Goal: Task Accomplishment & Management: Manage account settings

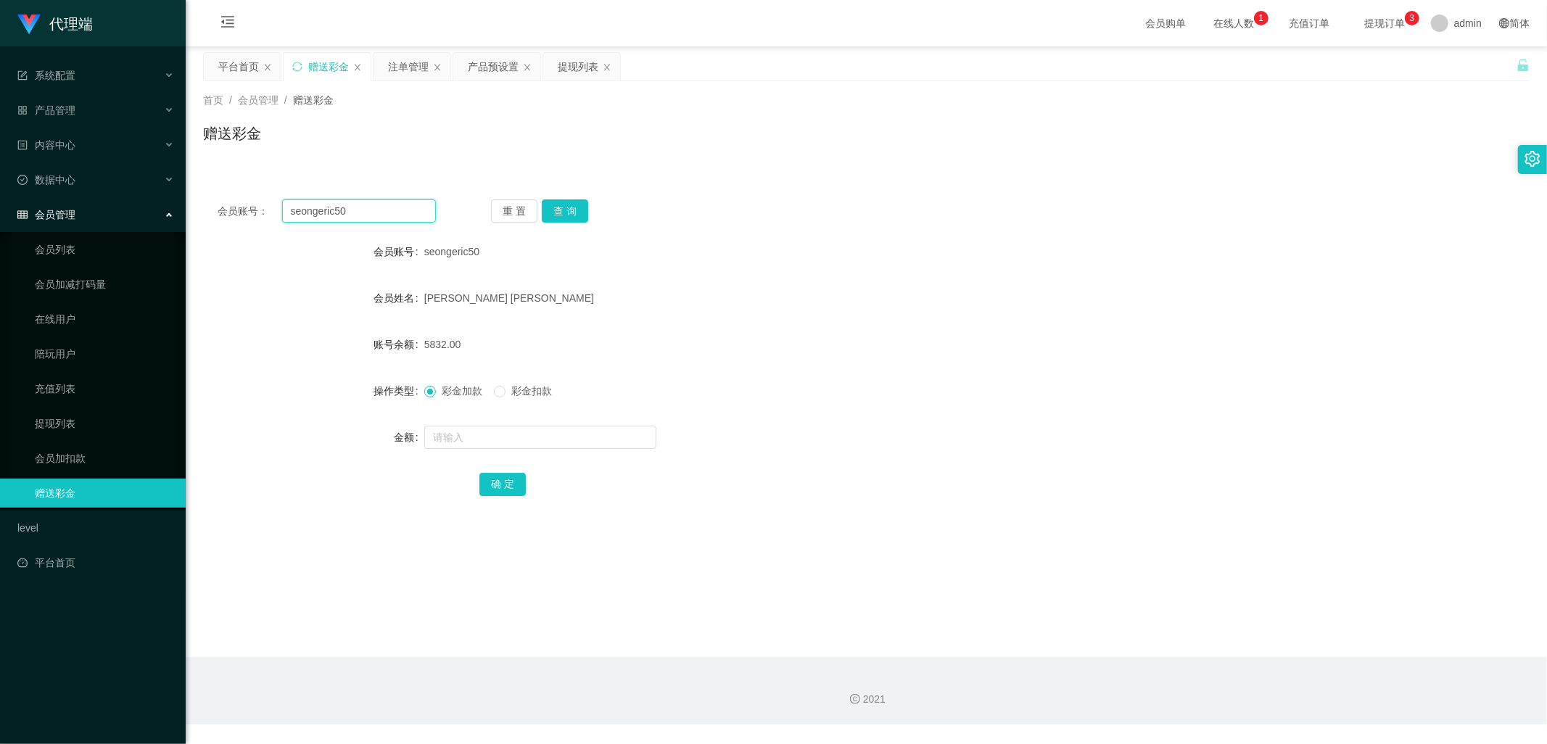
drag, startPoint x: 368, startPoint y: 209, endPoint x: 255, endPoint y: 207, distance: 113.1
click at [255, 207] on div "会员账号： seongeric50" at bounding box center [327, 210] width 218 height 23
paste input "tb362989626712"
type input "tb362989626712"
click at [566, 212] on button "查 询" at bounding box center [565, 210] width 46 height 23
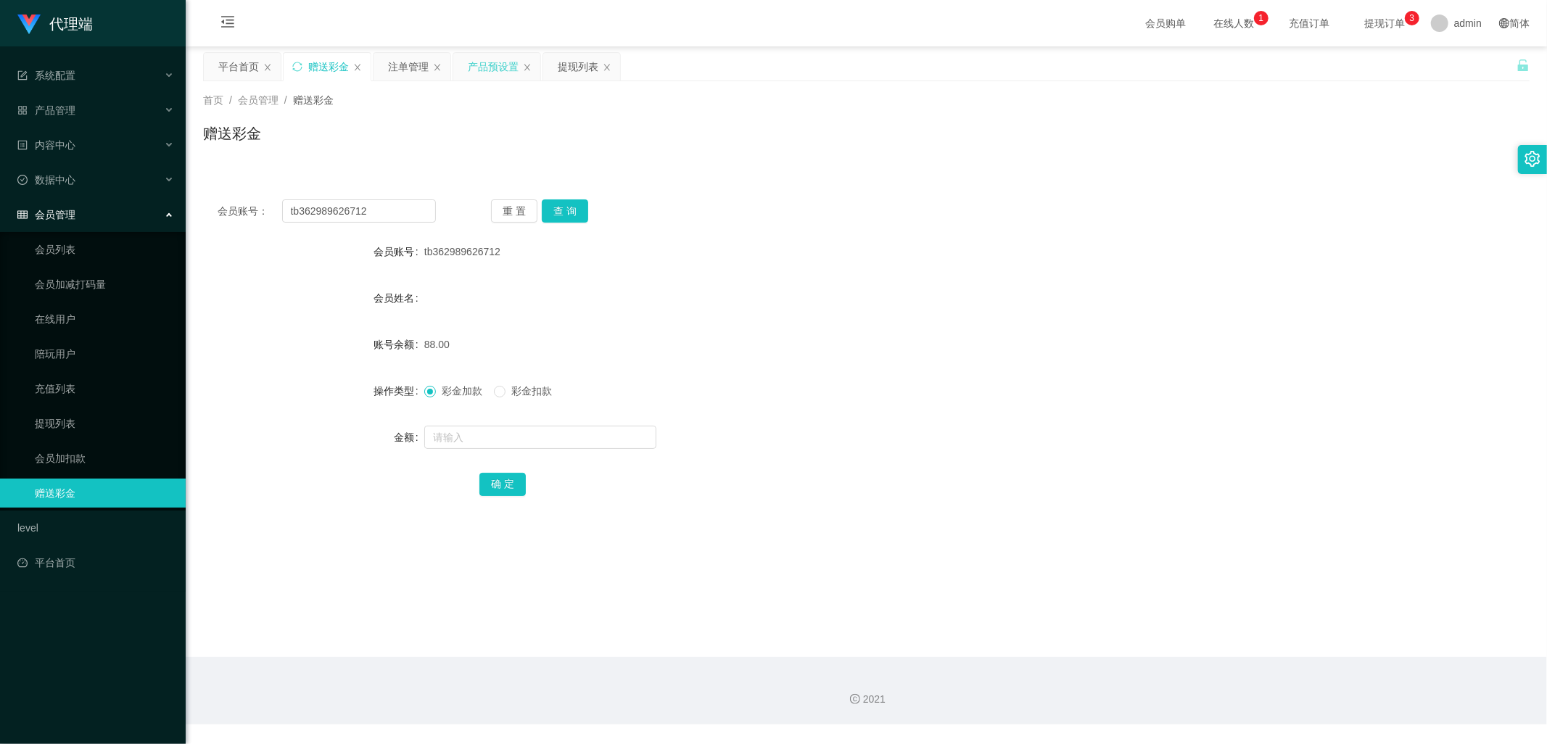
click at [476, 63] on div "产品预设置" at bounding box center [493, 67] width 51 height 28
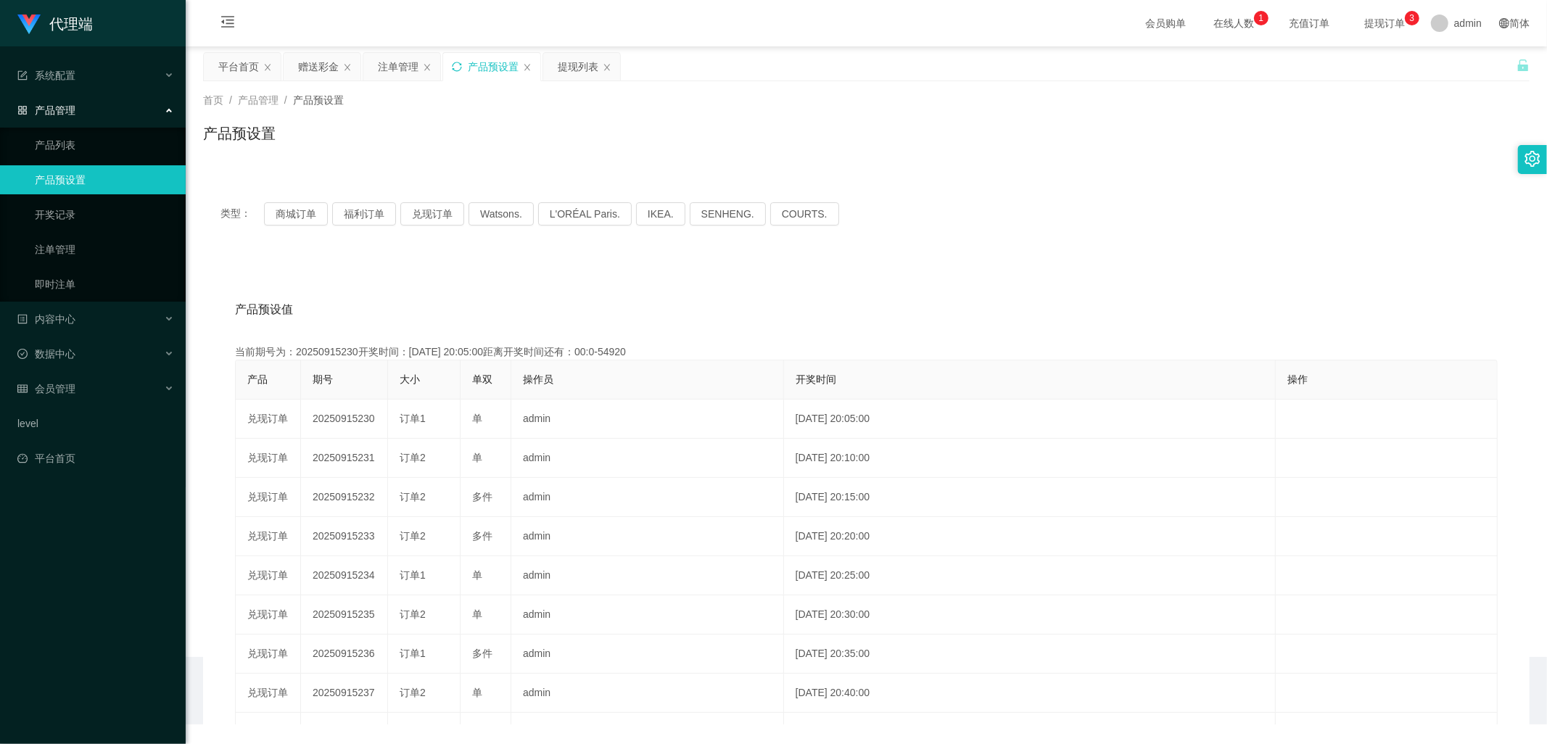
click at [457, 70] on icon "图标: sync" at bounding box center [457, 67] width 10 height 10
click at [324, 66] on div "赠送彩金" at bounding box center [318, 67] width 41 height 28
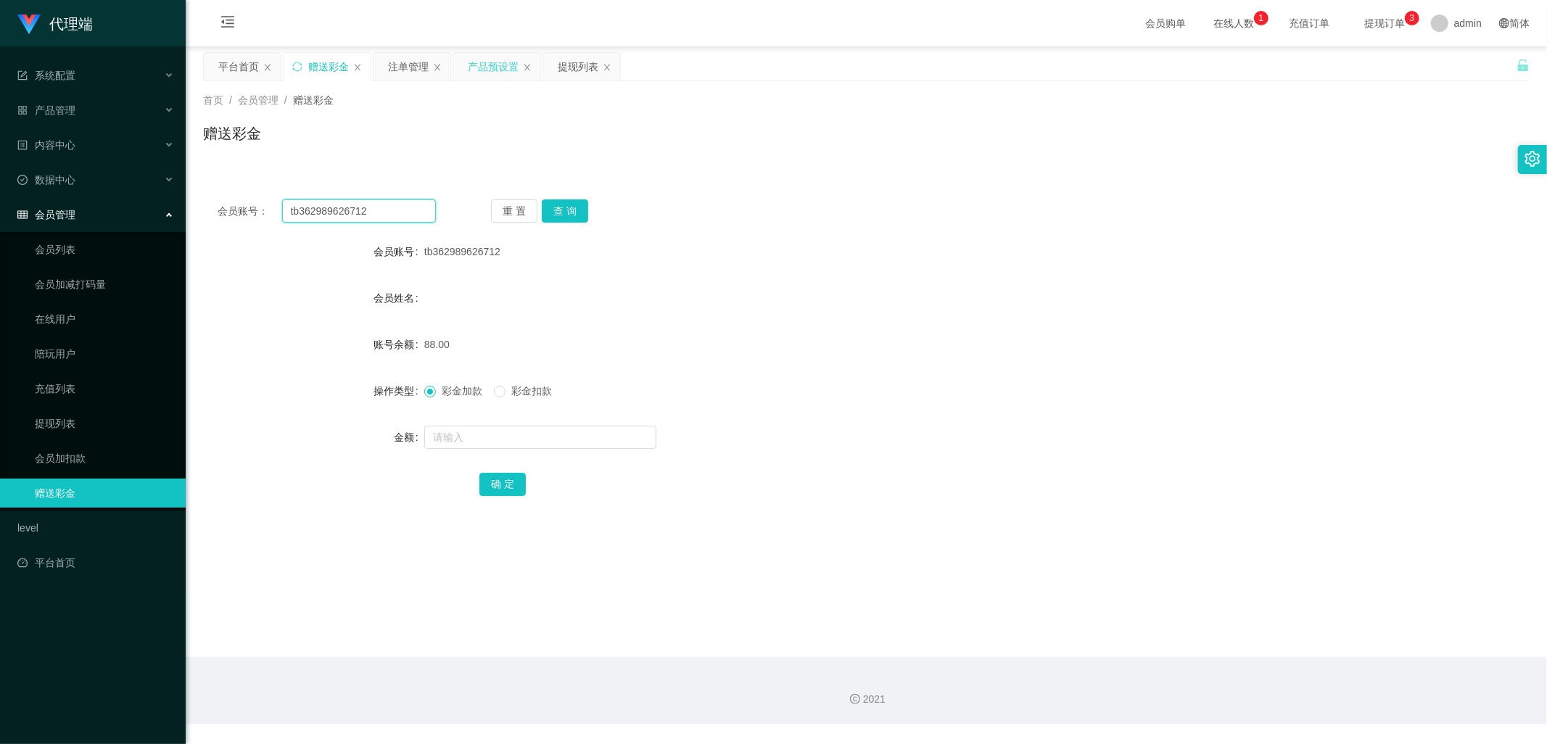
drag, startPoint x: 410, startPoint y: 215, endPoint x: 241, endPoint y: 220, distance: 169.8
click at [241, 220] on div "会员账号： tb362989626712" at bounding box center [327, 210] width 218 height 23
click at [408, 59] on div "注单管理" at bounding box center [408, 67] width 41 height 28
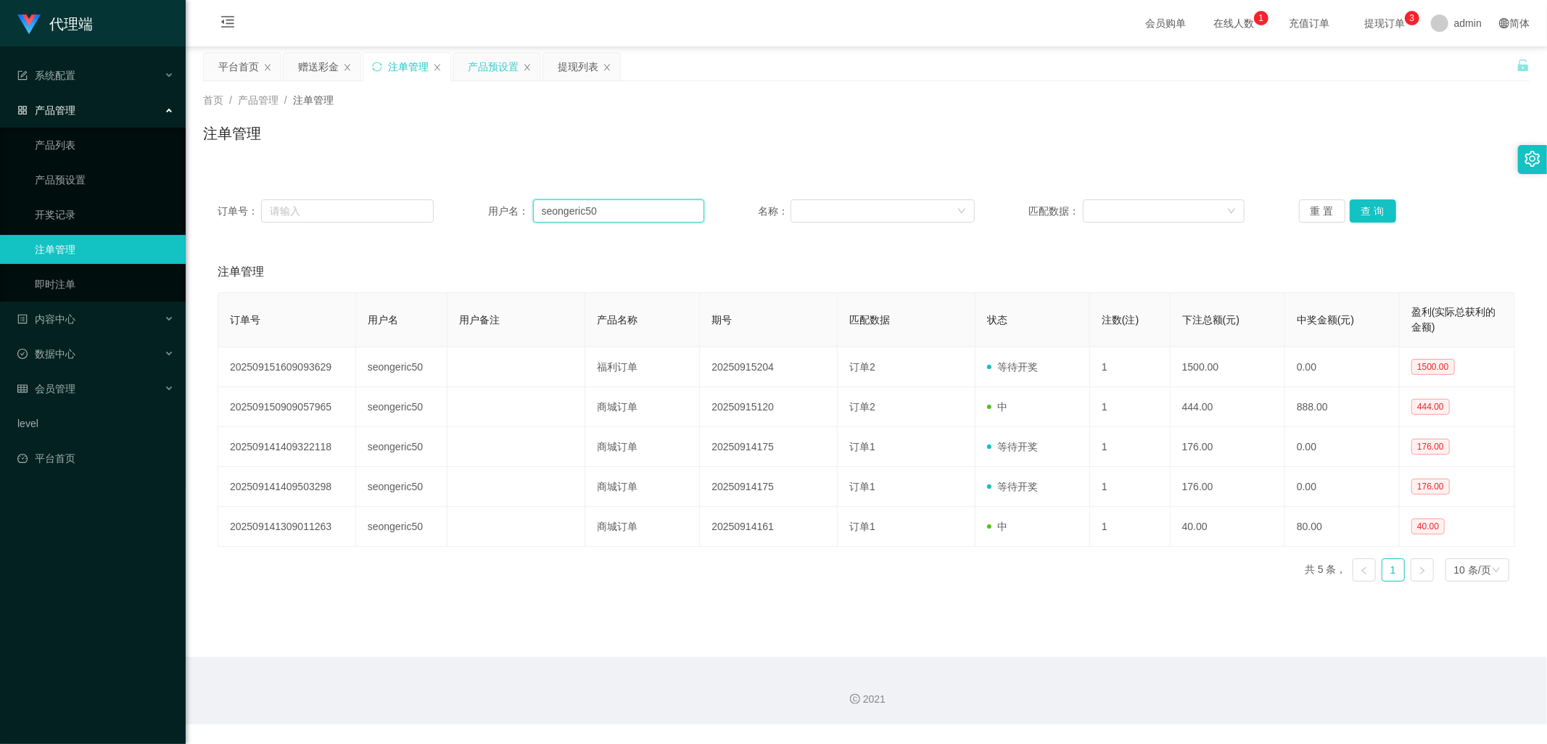
drag, startPoint x: 600, startPoint y: 205, endPoint x: 452, endPoint y: 209, distance: 148.0
click at [463, 204] on div "订单号： 用户名： seongeric50 名称： 匹配数据： 重 置 查 询" at bounding box center [866, 210] width 1297 height 23
paste input "tb362989626712"
type input "tb362989626712"
click at [1368, 216] on button "查 询" at bounding box center [1373, 210] width 46 height 23
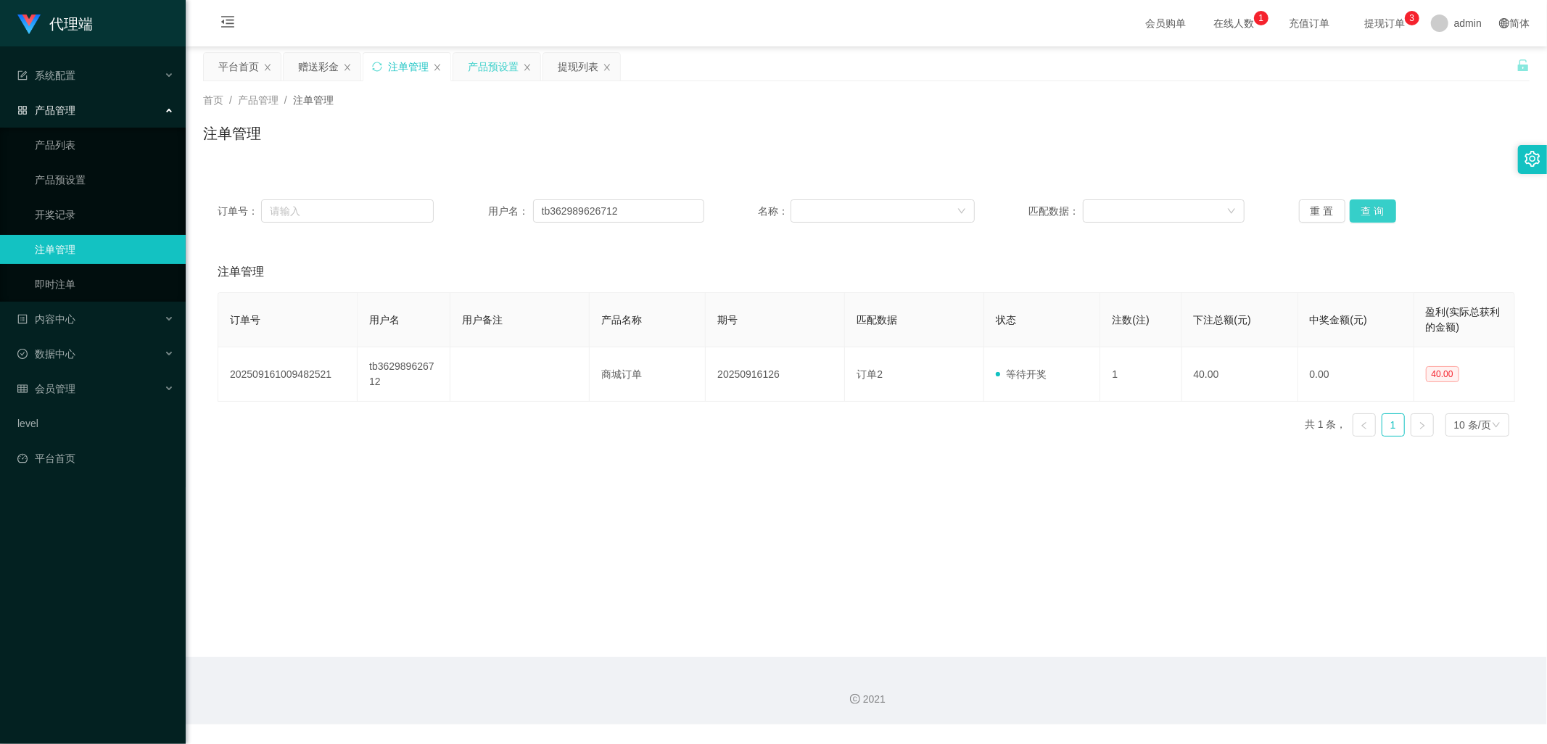
click at [1368, 216] on button "查 询" at bounding box center [1373, 210] width 46 height 23
click at [308, 68] on div "赠送彩金" at bounding box center [318, 67] width 41 height 28
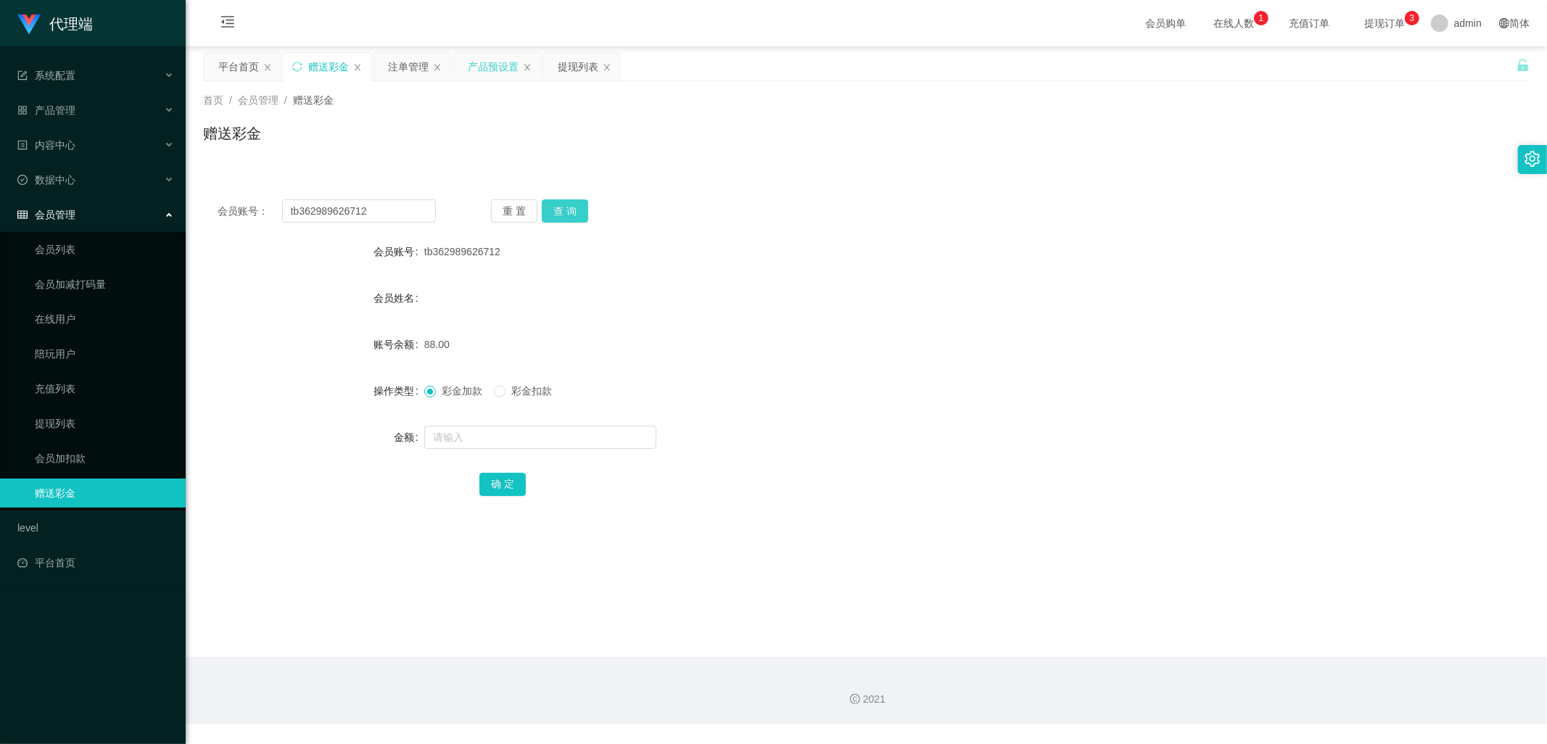
click at [562, 220] on button "查 询" at bounding box center [565, 210] width 46 height 23
drag, startPoint x: 377, startPoint y: 205, endPoint x: 272, endPoint y: 204, distance: 105.2
click at [272, 204] on div "会员账号： tb362989626712" at bounding box center [327, 210] width 218 height 23
drag, startPoint x: 573, startPoint y: 68, endPoint x: 588, endPoint y: 149, distance: 82.6
click at [573, 68] on div "提现列表" at bounding box center [578, 67] width 41 height 28
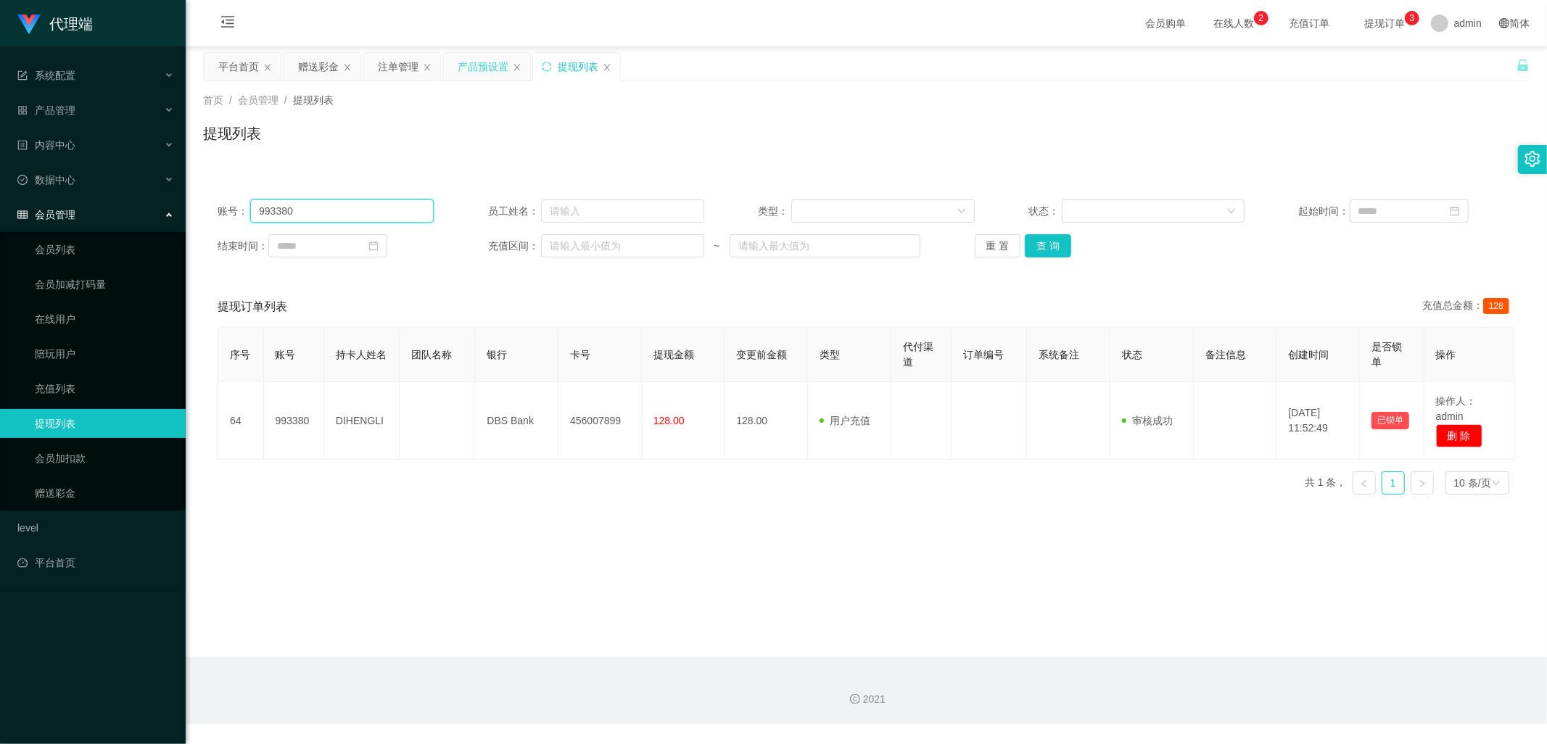
drag, startPoint x: 353, startPoint y: 207, endPoint x: 213, endPoint y: 205, distance: 140.0
click at [213, 205] on div "账号： 993380 员工姓名： 类型： 状态： 起始时间： 结束时间： 充值区间： ~ 重 置 查 询" at bounding box center [866, 228] width 1326 height 87
paste input "tb362989626712"
type input "tb362989626712"
click at [1045, 248] on button "查 询" at bounding box center [1048, 245] width 46 height 23
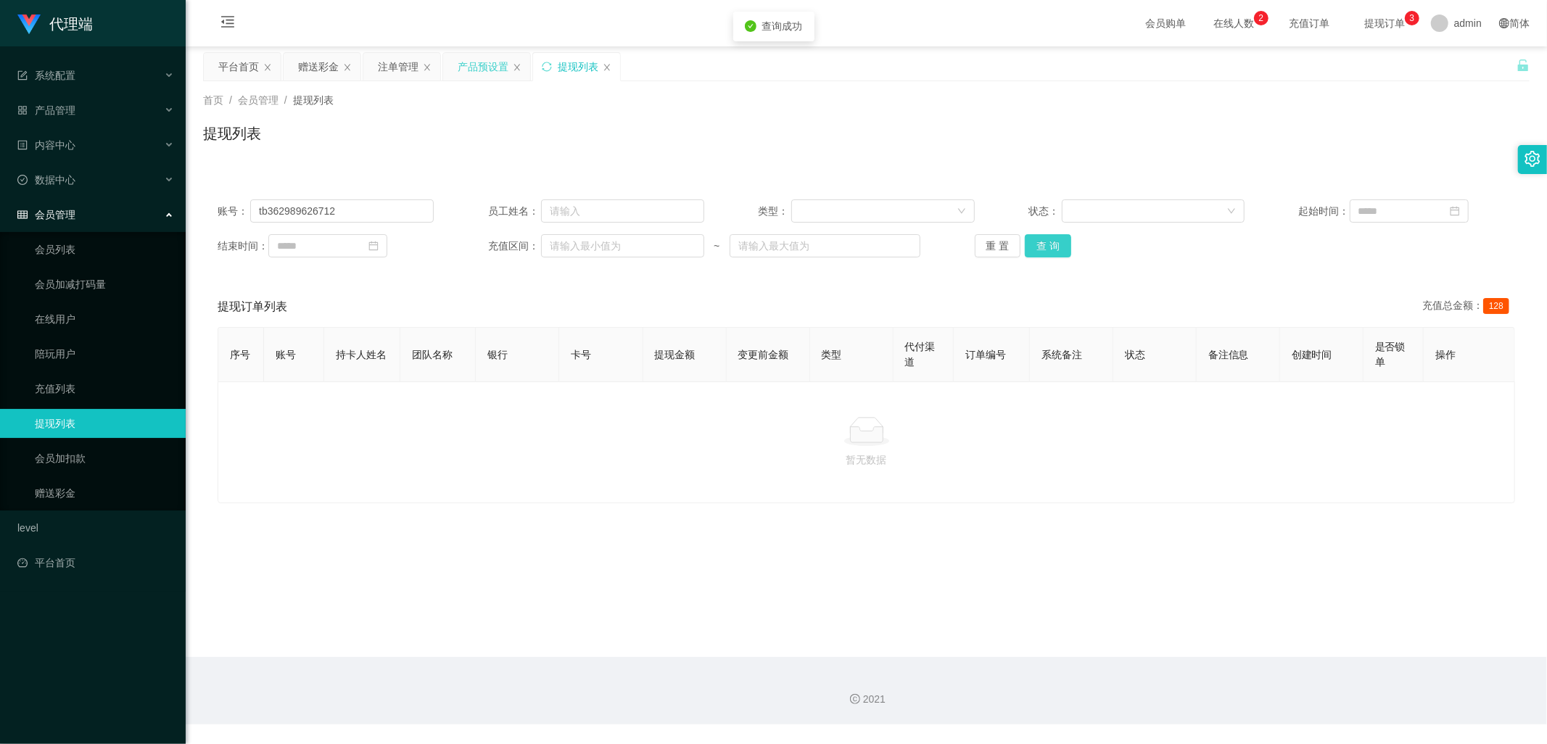
click at [1045, 248] on button "查 询" at bounding box center [1048, 245] width 46 height 23
click at [331, 70] on div "赠送彩金" at bounding box center [318, 67] width 41 height 28
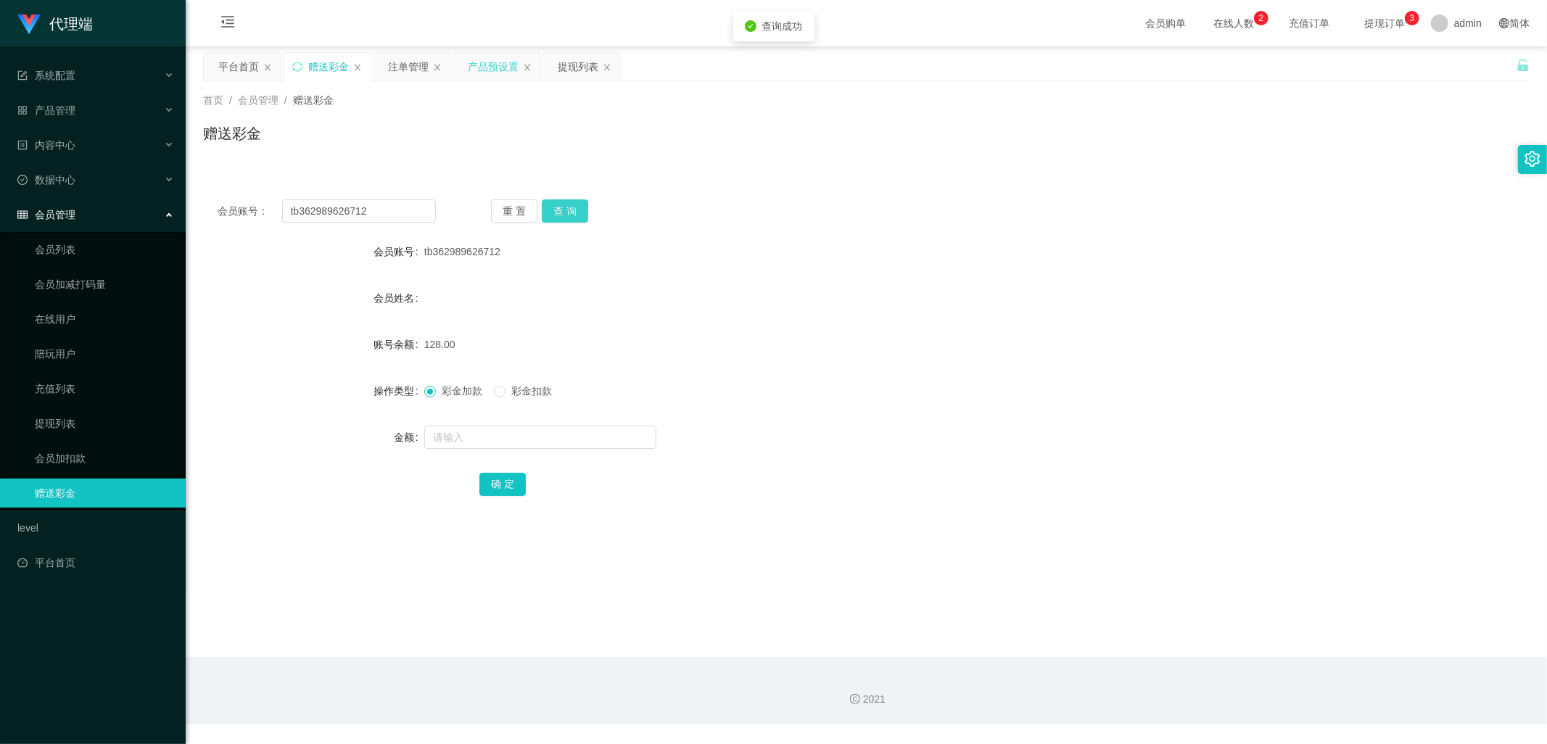
click at [570, 212] on button "查 询" at bounding box center [565, 210] width 46 height 23
click at [566, 215] on button "查 询" at bounding box center [565, 210] width 46 height 23
click at [569, 215] on button "查 询" at bounding box center [565, 210] width 46 height 23
click at [569, 215] on div "重 置 查 询" at bounding box center [600, 210] width 218 height 23
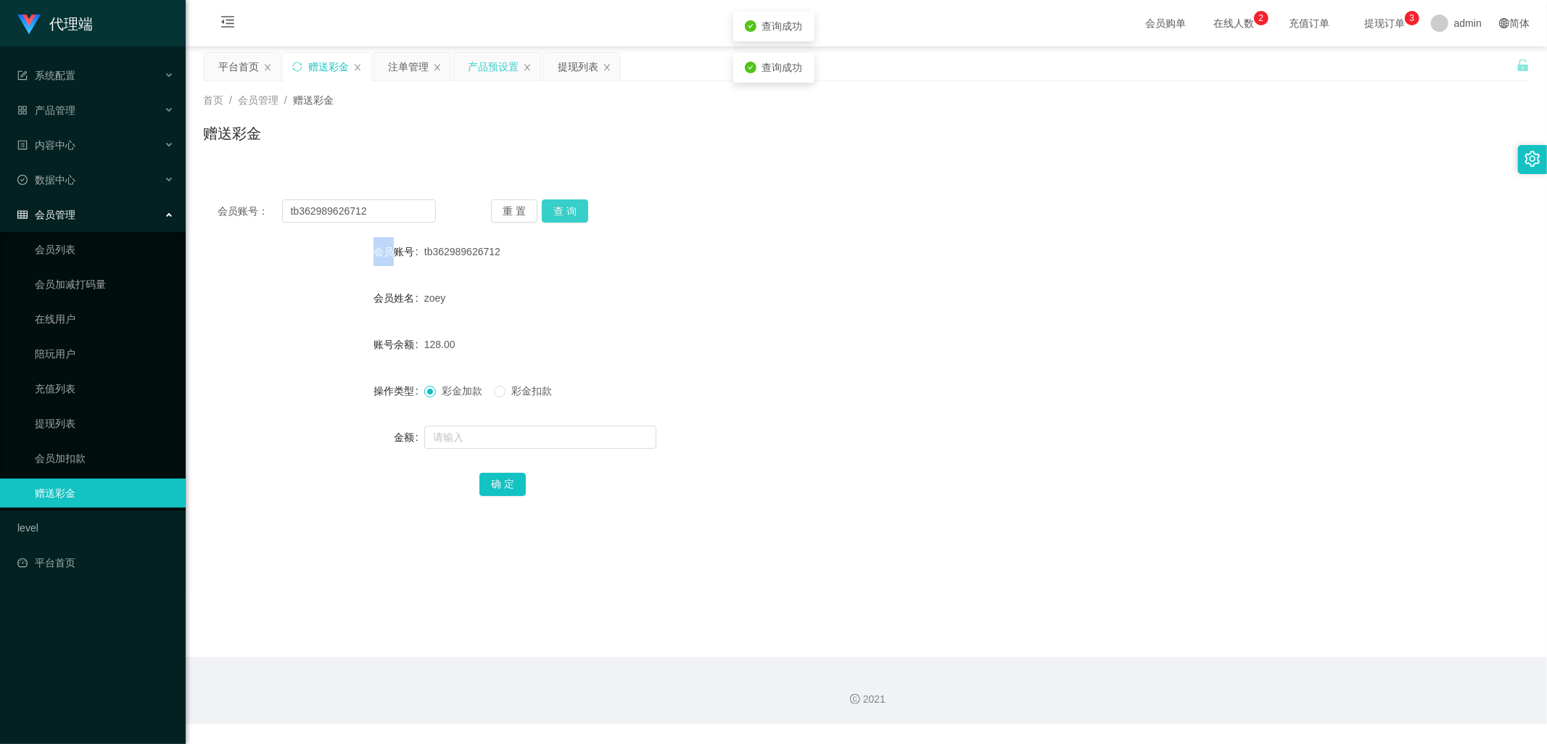
click at [569, 215] on button "查 询" at bounding box center [565, 210] width 46 height 23
click at [574, 206] on button "查 询" at bounding box center [565, 210] width 46 height 23
click at [684, 270] on form "会员账号 tb362989626712 会员姓名 zoey 账号余额 128.00 操作类型 彩金加款 彩金扣款 金额 确 定" at bounding box center [866, 367] width 1326 height 261
click at [567, 215] on button "查 询" at bounding box center [565, 210] width 46 height 23
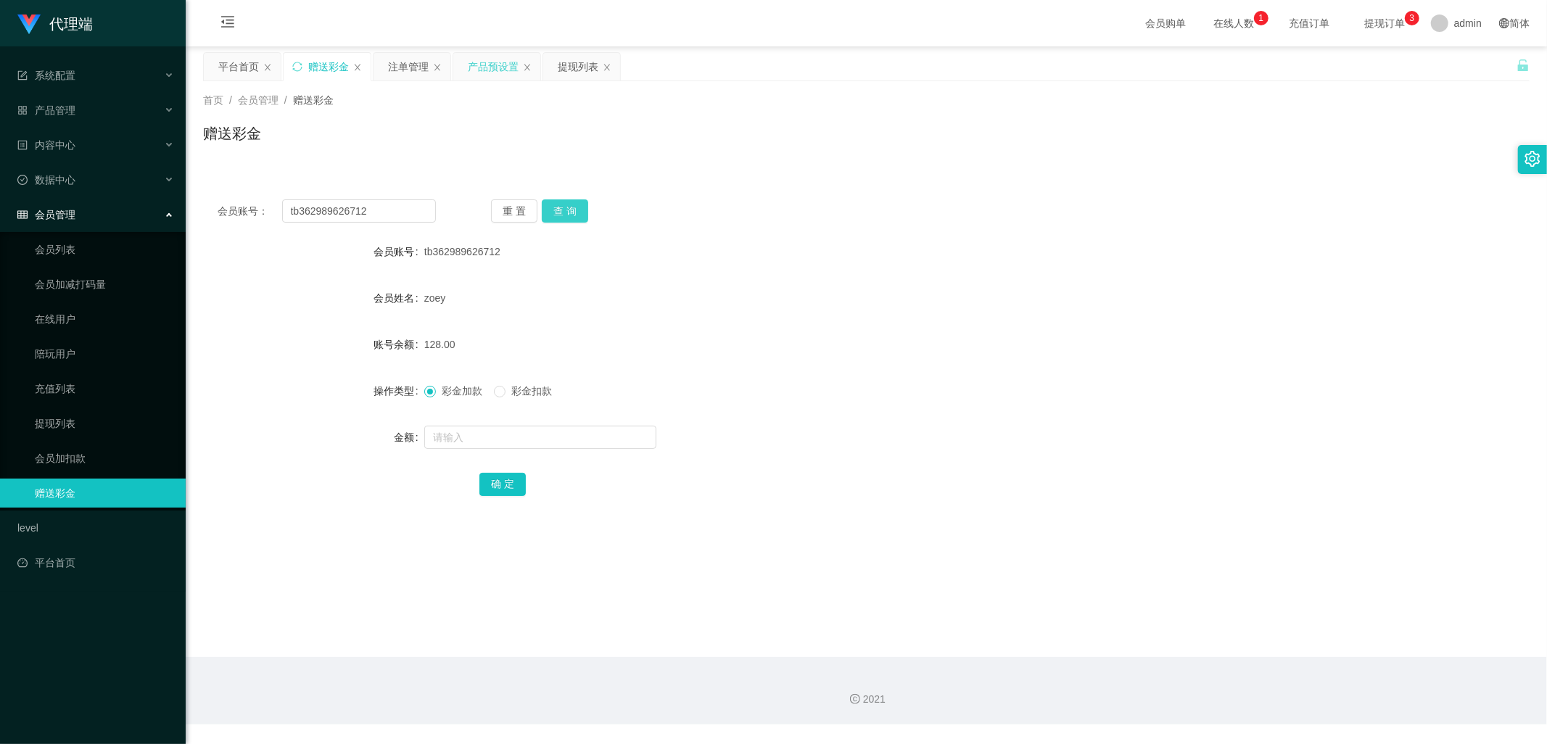
click at [582, 207] on button "查 询" at bounding box center [565, 210] width 46 height 23
click at [561, 215] on button "查 询" at bounding box center [565, 210] width 46 height 23
click at [574, 210] on button "查 询" at bounding box center [565, 210] width 46 height 23
click at [567, 212] on button "查 询" at bounding box center [565, 210] width 46 height 23
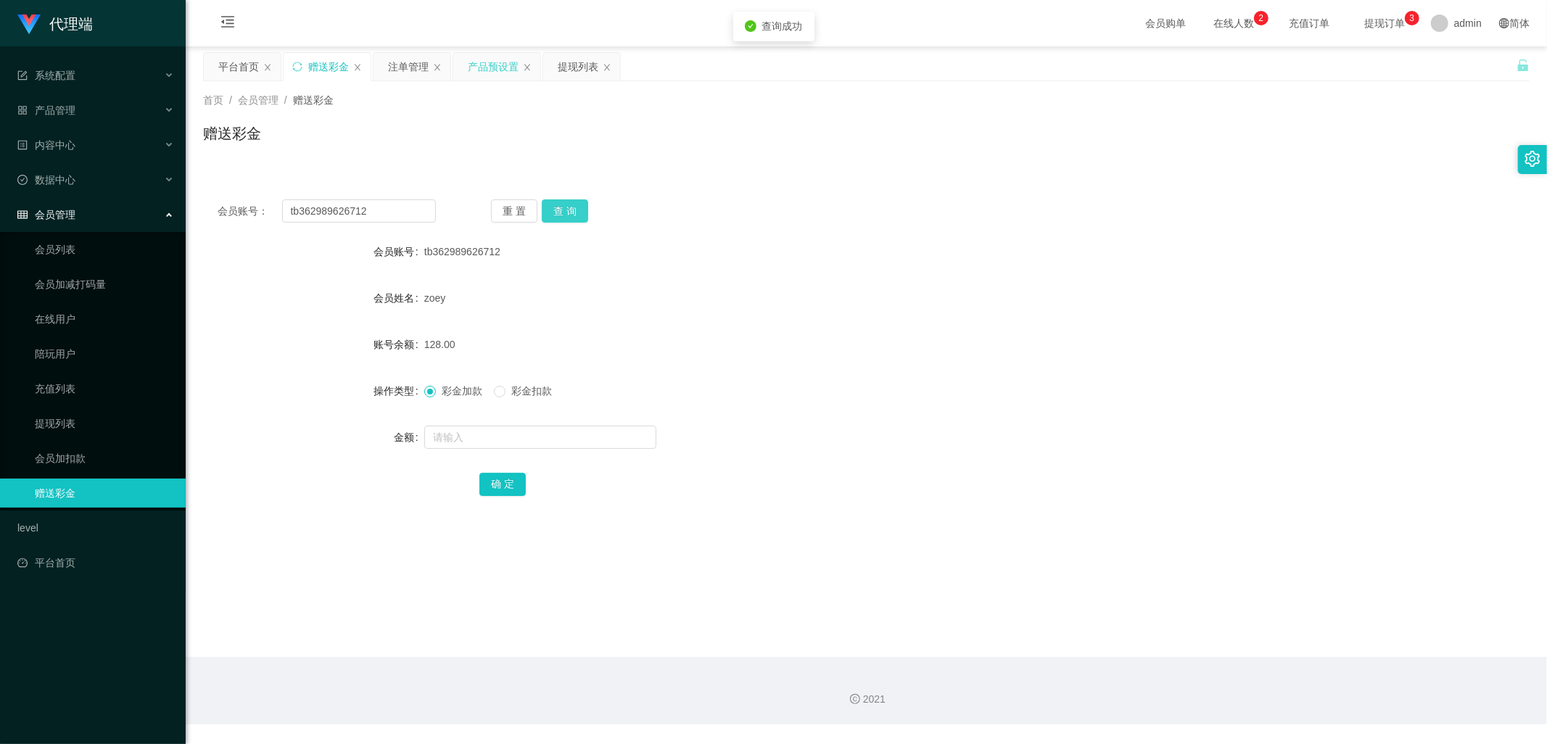
click at [567, 212] on button "查 询" at bounding box center [565, 210] width 46 height 23
click at [561, 210] on button "查 询" at bounding box center [565, 210] width 46 height 23
click at [560, 66] on div "提现列表" at bounding box center [578, 67] width 41 height 28
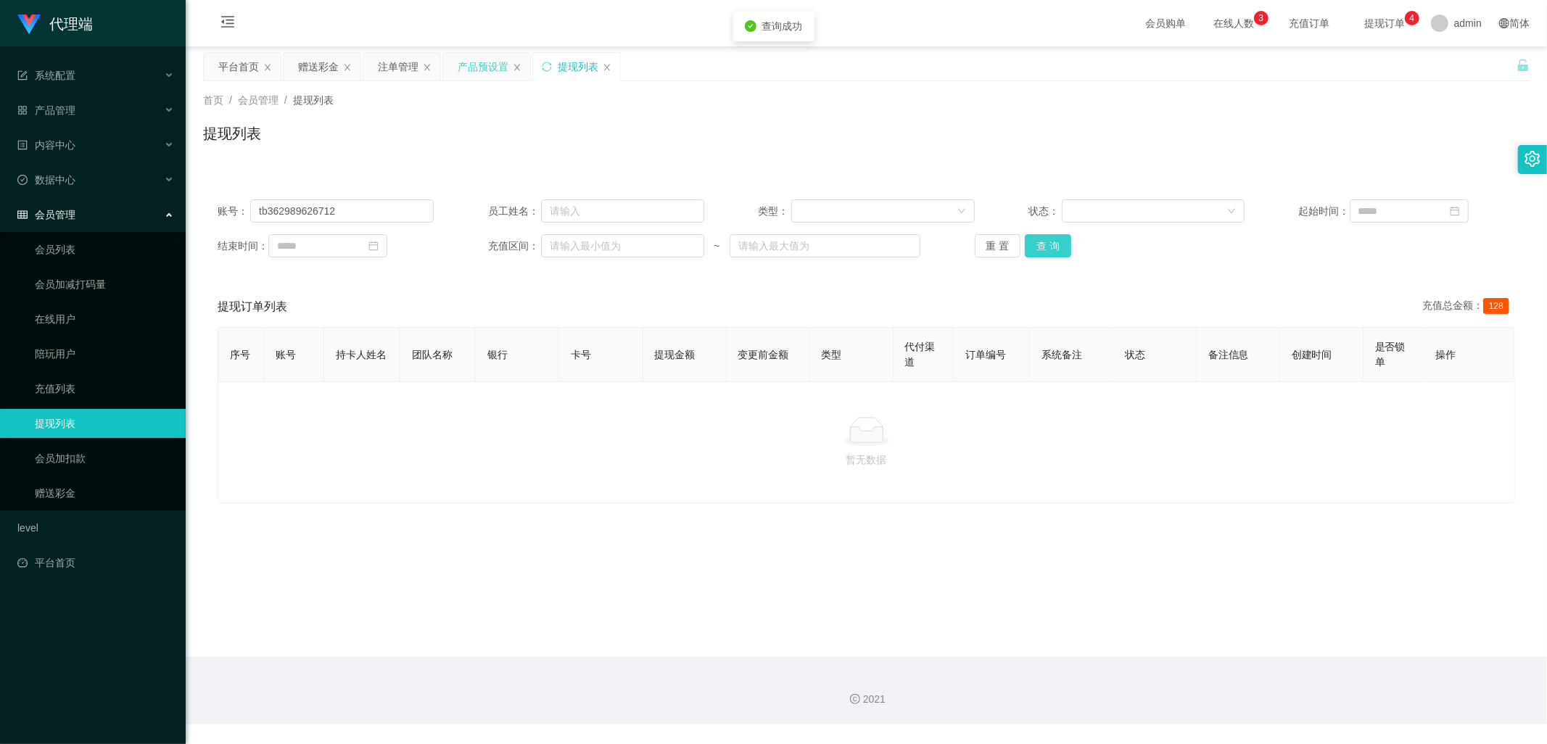
click at [1049, 235] on button "查 询" at bounding box center [1048, 245] width 46 height 23
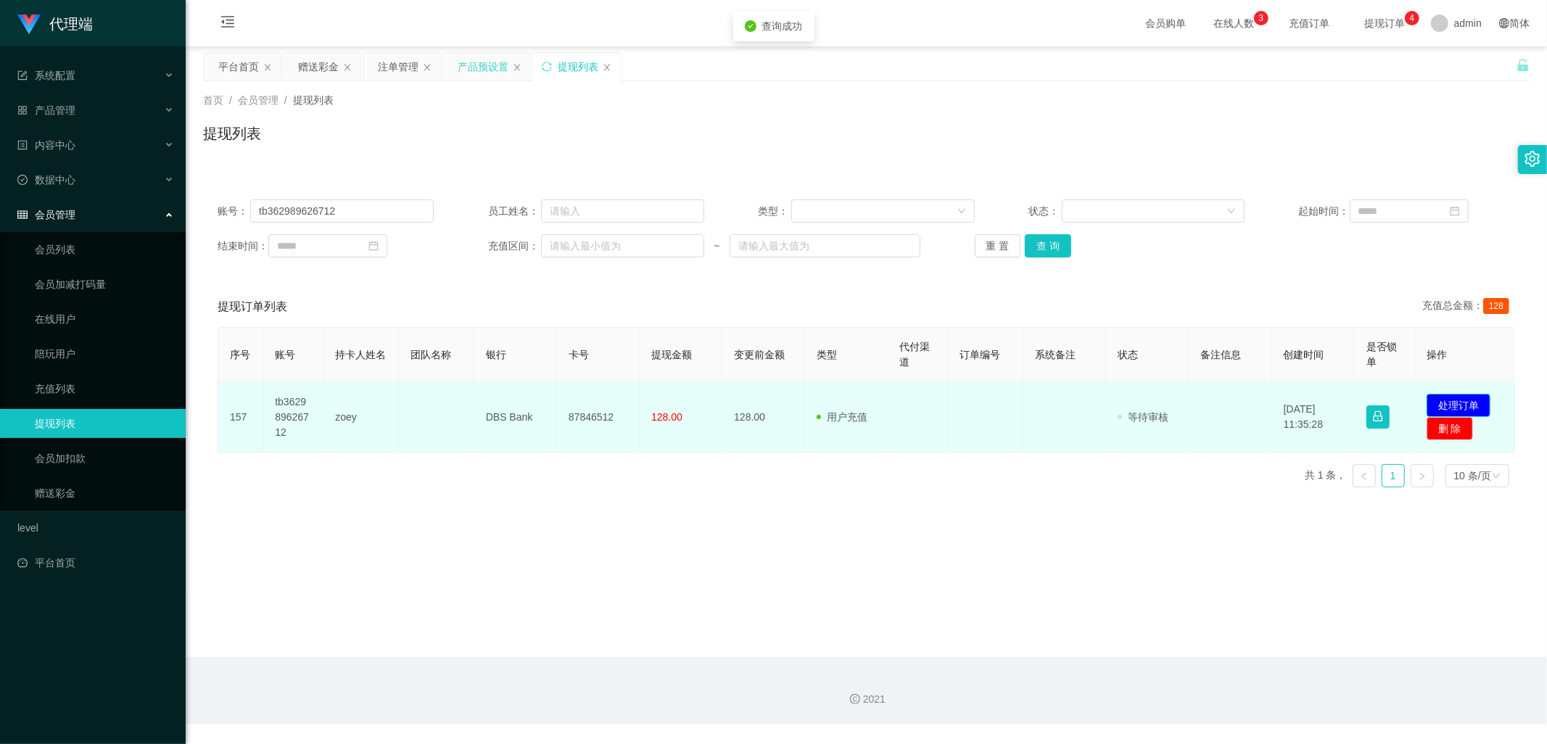
click at [1461, 397] on button "处理订单" at bounding box center [1458, 405] width 64 height 23
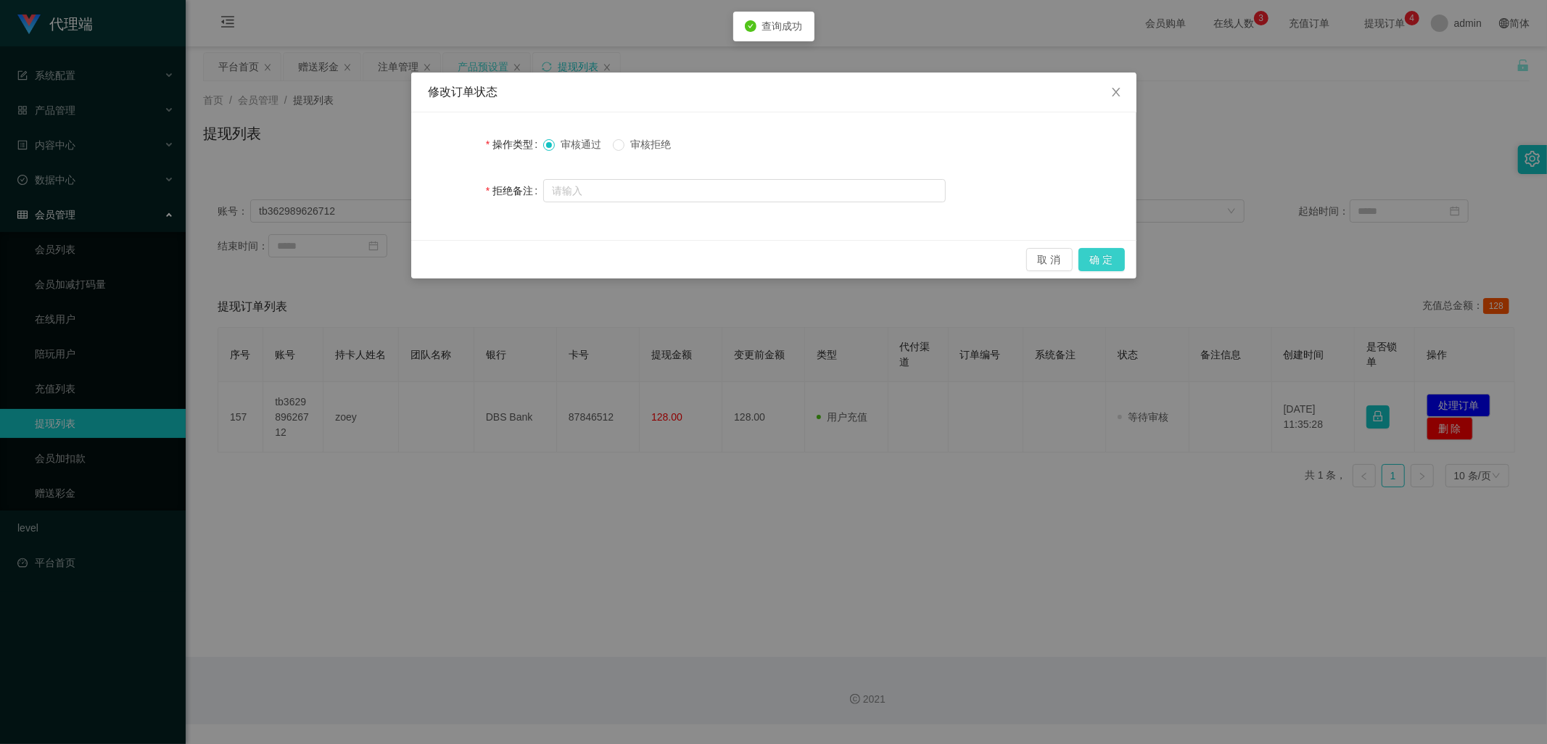
click at [1096, 257] on button "确 定" at bounding box center [1101, 259] width 46 height 23
